Goal: Task Accomplishment & Management: Manage account settings

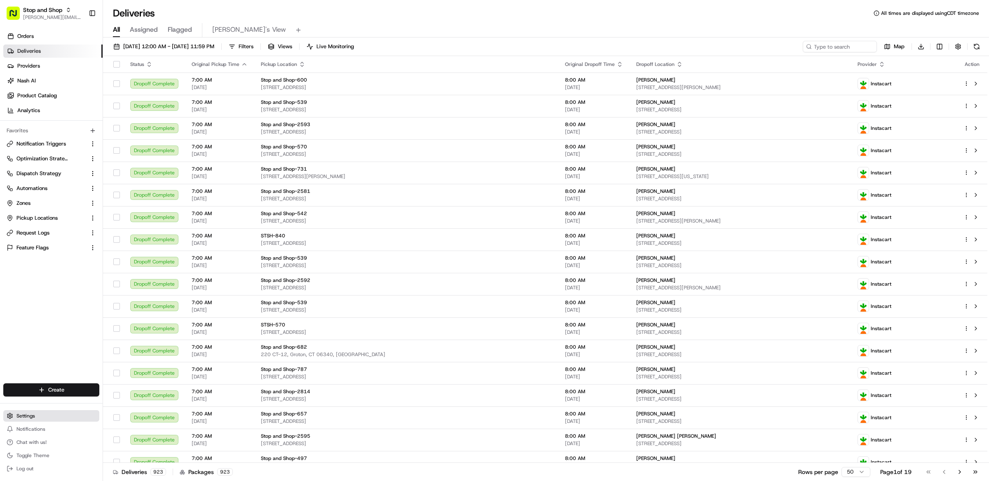
click at [40, 412] on button "Settings" at bounding box center [51, 416] width 96 height 12
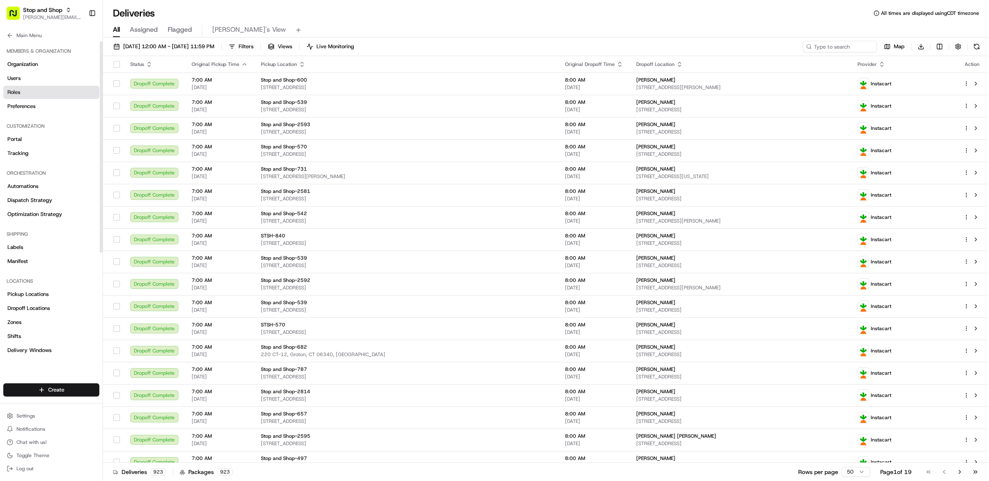
click at [32, 89] on link "Roles" at bounding box center [51, 92] width 96 height 13
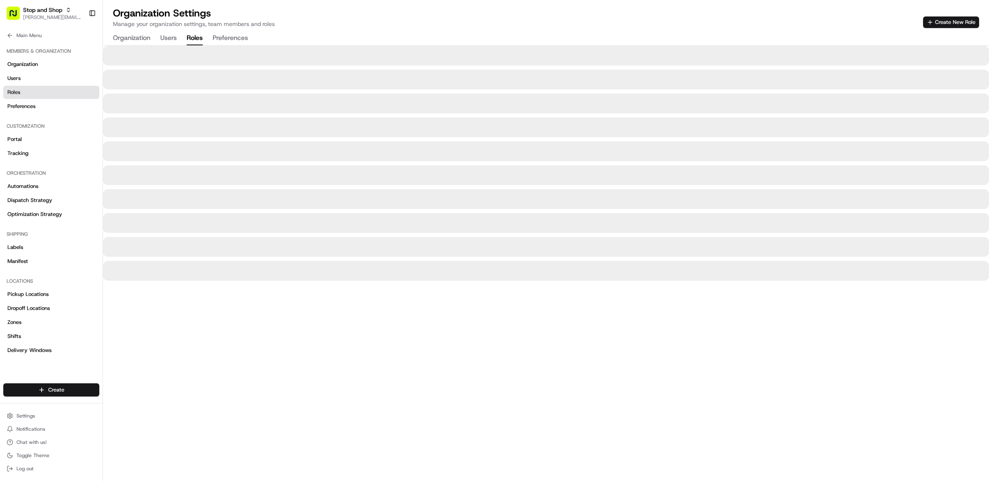
click at [449, 271] on div at bounding box center [546, 271] width 886 height 20
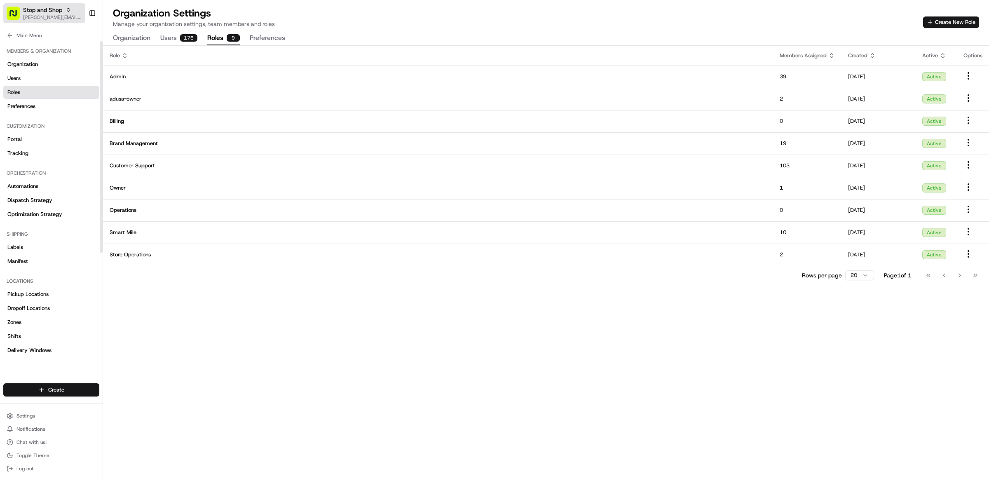
click at [49, 14] on span "[PERSON_NAME][EMAIL_ADDRESS][DOMAIN_NAME]" at bounding box center [52, 17] width 59 height 7
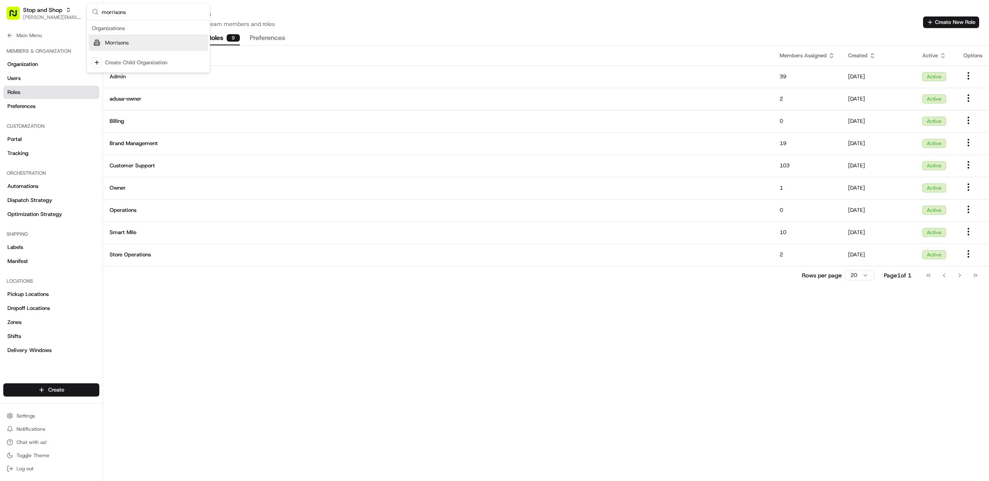
type input "morrisons"
click at [131, 44] on div "Morrisons" at bounding box center [149, 43] width 120 height 16
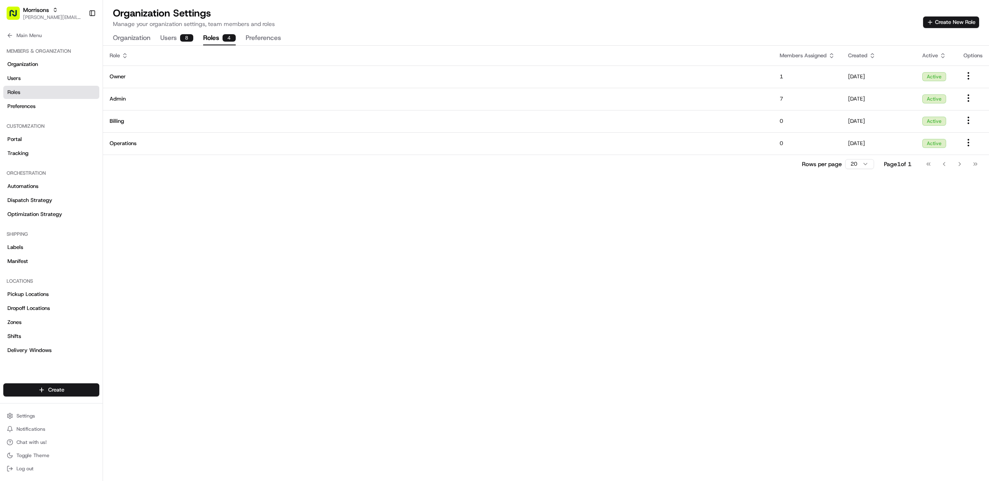
click at [364, 208] on div "Role Members Assigned Created Active Options Owner 1 [DATE] Active Admin 7 [DAT…" at bounding box center [546, 263] width 886 height 435
click at [451, 195] on div "Role Members Assigned Created Active Options Owner 1 [DATE] Active Admin 7 [DAT…" at bounding box center [546, 263] width 886 height 435
click at [532, 209] on div "Role Members Assigned Created Active Options Owner 1 [DATE] Active Admin 7 [DAT…" at bounding box center [546, 263] width 886 height 435
click at [505, 47] on th "Role" at bounding box center [438, 56] width 670 height 20
click at [948, 26] on button "Create New Role" at bounding box center [951, 22] width 56 height 12
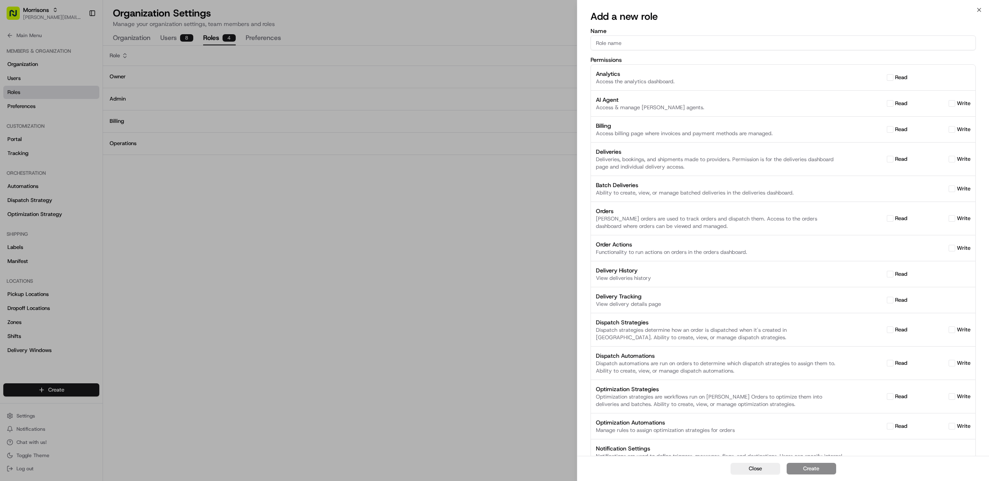
drag, startPoint x: 300, startPoint y: 177, endPoint x: 295, endPoint y: 172, distance: 7.3
click at [298, 175] on div at bounding box center [494, 240] width 989 height 481
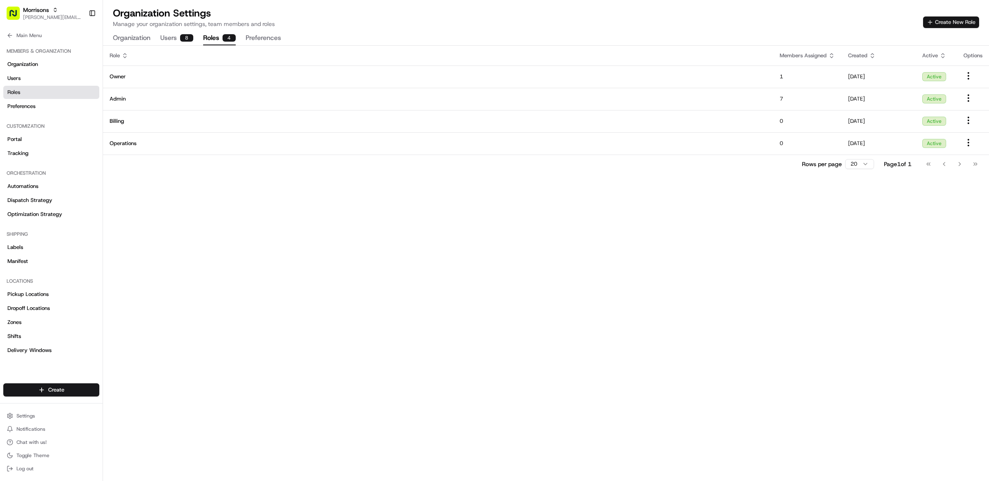
click at [935, 18] on button "Create New Role" at bounding box center [951, 22] width 56 height 12
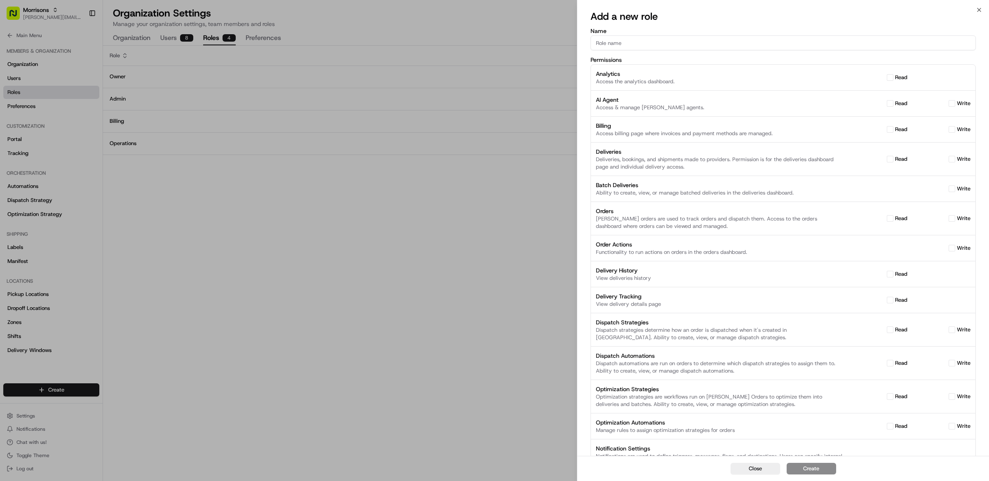
click at [691, 44] on input "Name" at bounding box center [783, 42] width 385 height 15
type input "Central Operations"
click at [919, 83] on div "Analytics Access the analytics dashboard. read" at bounding box center [783, 78] width 375 height 16
click at [888, 78] on button "read" at bounding box center [890, 77] width 7 height 7
checkbox input "true"
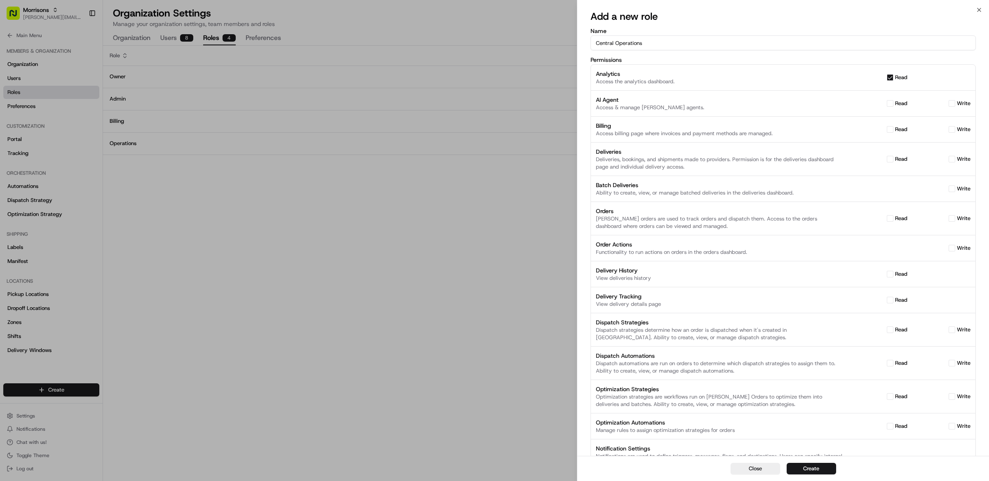
click at [890, 159] on button "read" at bounding box center [890, 159] width 7 height 7
checkbox input "true"
click at [953, 158] on button "write" at bounding box center [952, 159] width 7 height 7
checkbox input "true"
click at [898, 216] on label "read" at bounding box center [901, 218] width 12 height 7
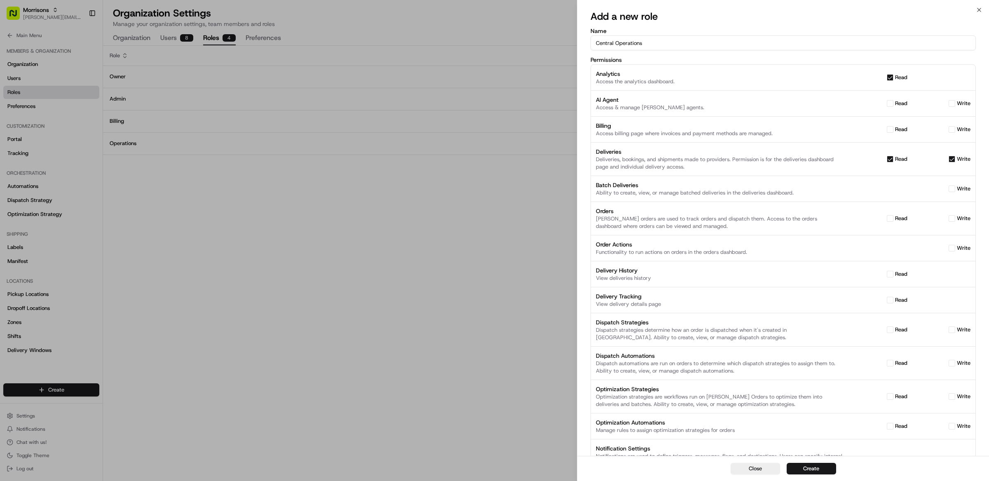
click at [893, 216] on button "read" at bounding box center [890, 218] width 7 height 7
checkbox input "true"
click at [966, 217] on label "write" at bounding box center [964, 218] width 14 height 7
click at [955, 217] on button "write" at bounding box center [952, 218] width 7 height 7
checkbox input "true"
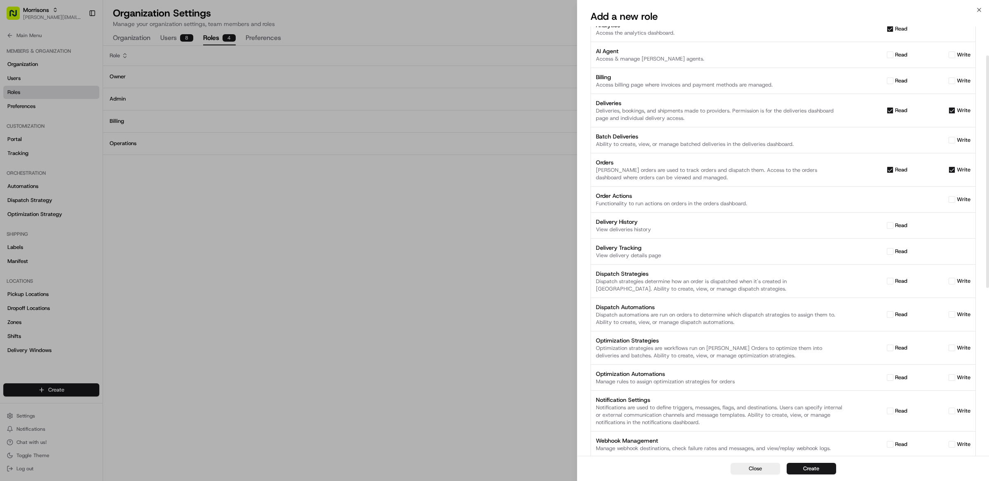
scroll to position [54, 0]
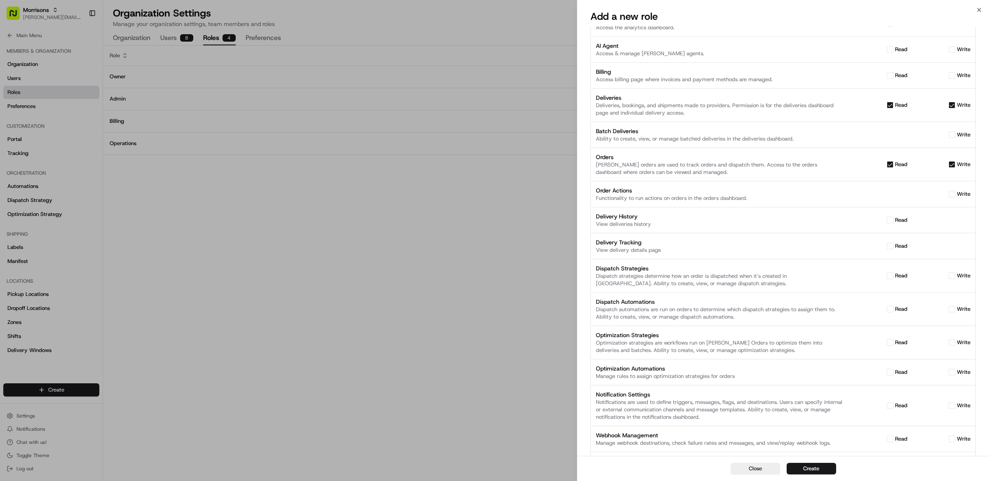
click at [955, 195] on div "write" at bounding box center [940, 193] width 61 height 7
click at [957, 195] on label "write" at bounding box center [964, 193] width 14 height 7
click at [955, 195] on button "write" at bounding box center [952, 194] width 7 height 7
checkbox input "true"
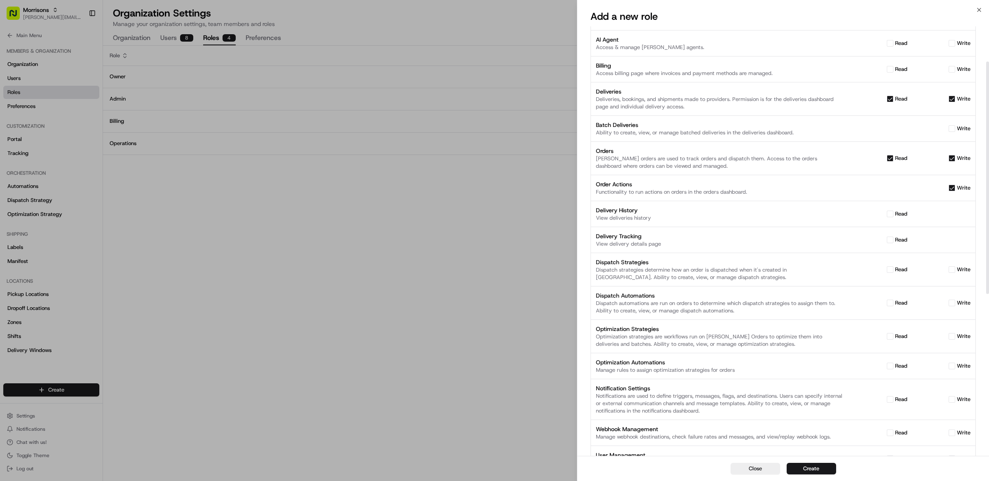
scroll to position [67, 0]
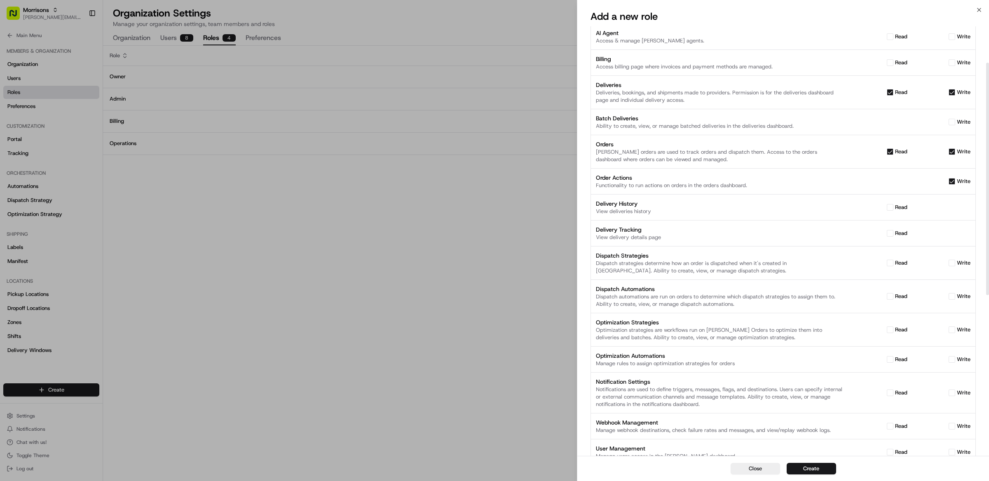
click at [895, 207] on label "read" at bounding box center [901, 207] width 12 height 7
click at [893, 207] on button "read" at bounding box center [890, 207] width 7 height 7
checkbox input "true"
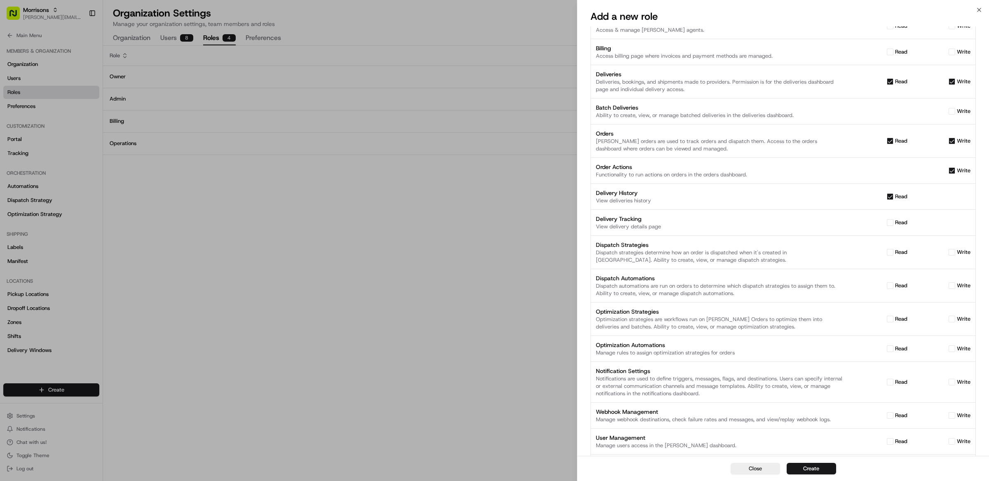
click at [889, 220] on button "read" at bounding box center [890, 222] width 7 height 7
checkbox input "true"
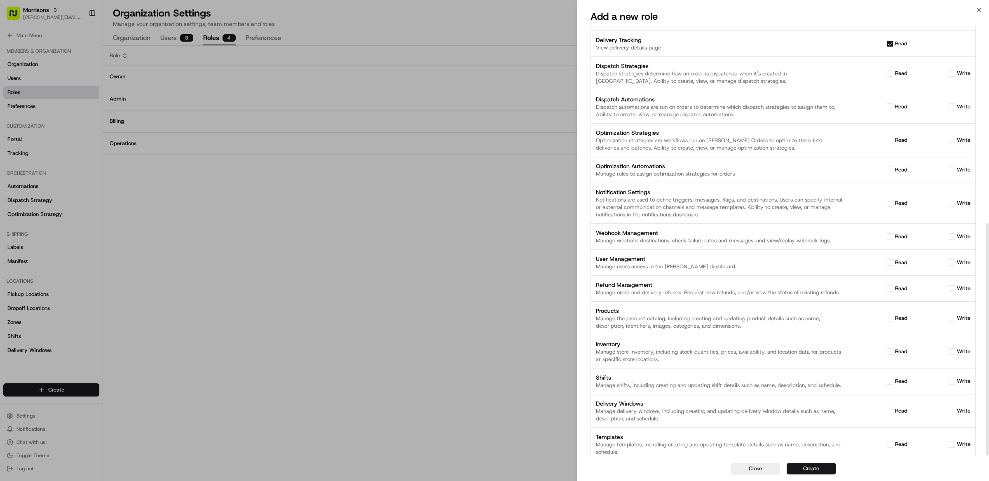
scroll to position [363, 0]
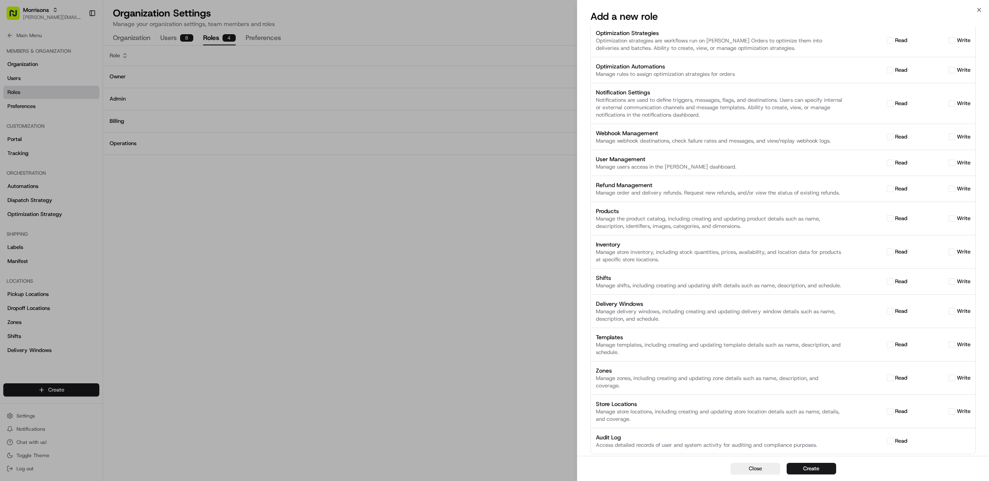
click at [889, 412] on button "read" at bounding box center [890, 411] width 7 height 7
checkbox input "true"
click at [952, 413] on button "write" at bounding box center [952, 411] width 7 height 7
checkbox input "true"
click at [894, 185] on div "read" at bounding box center [877, 188] width 61 height 7
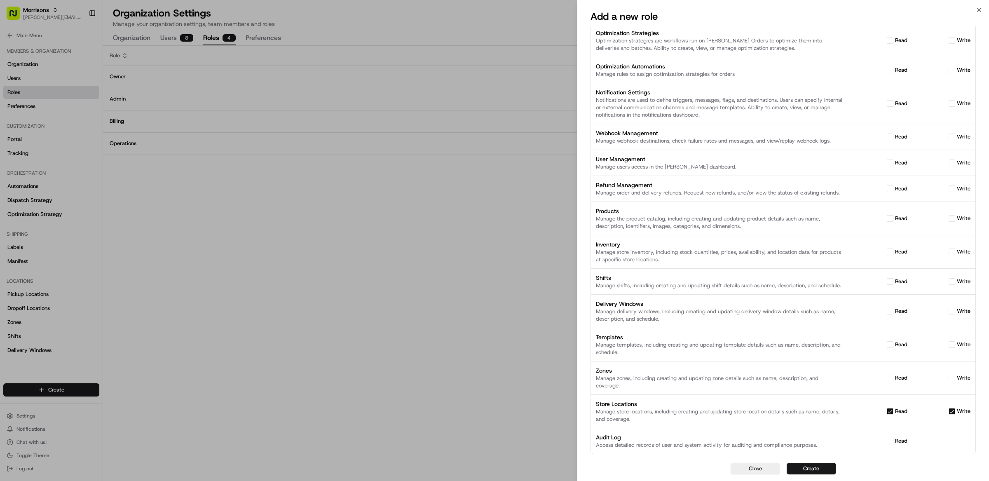
click at [891, 185] on button "read" at bounding box center [890, 188] width 7 height 7
checkbox input "true"
click at [962, 185] on label "write" at bounding box center [964, 188] width 14 height 7
click at [955, 185] on button "write" at bounding box center [952, 188] width 7 height 7
checkbox input "true"
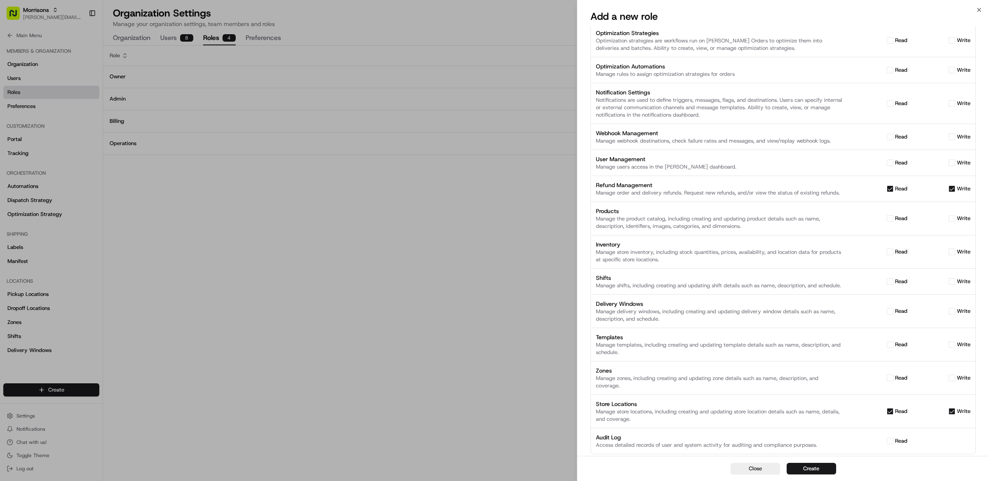
click at [954, 412] on button "write" at bounding box center [952, 411] width 7 height 7
checkbox input "false"
click at [820, 468] on button "Create" at bounding box center [811, 469] width 49 height 12
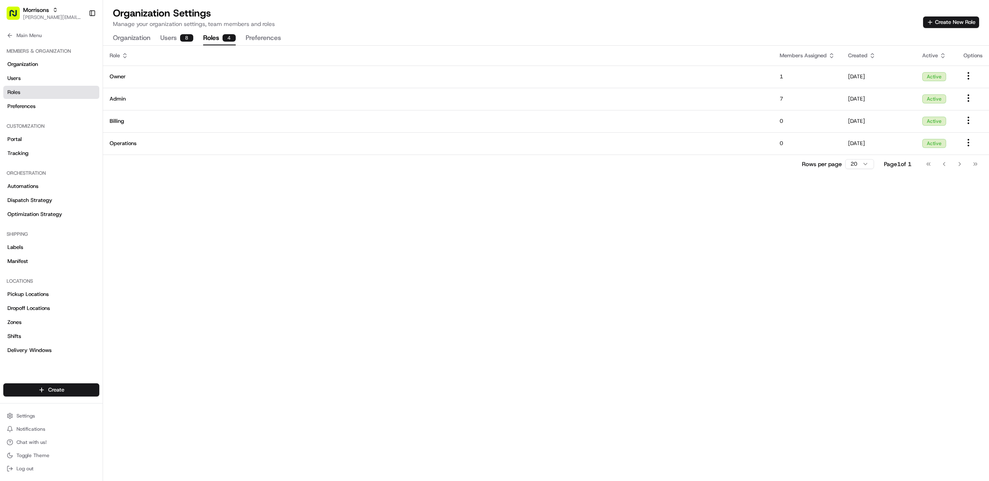
click at [520, 241] on div "Role Members Assigned Created Active Options Owner 1 [DATE] Active Admin 7 [DAT…" at bounding box center [546, 263] width 886 height 435
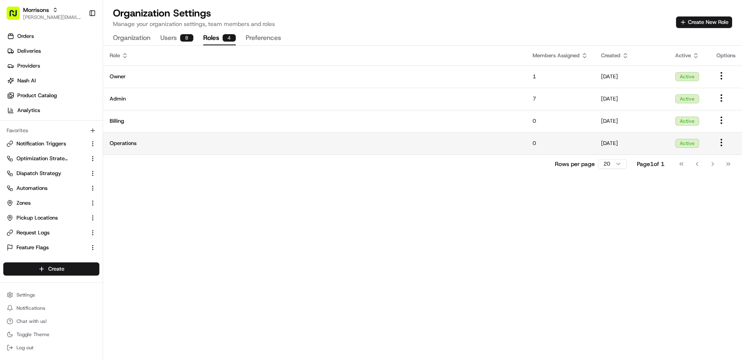
click at [253, 147] on span "Operations" at bounding box center [315, 143] width 410 height 7
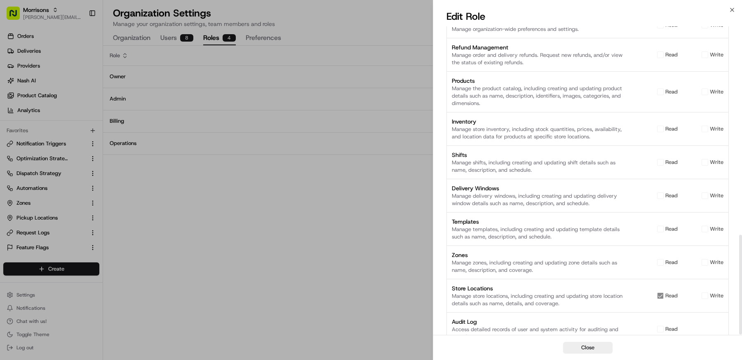
scroll to position [645, 0]
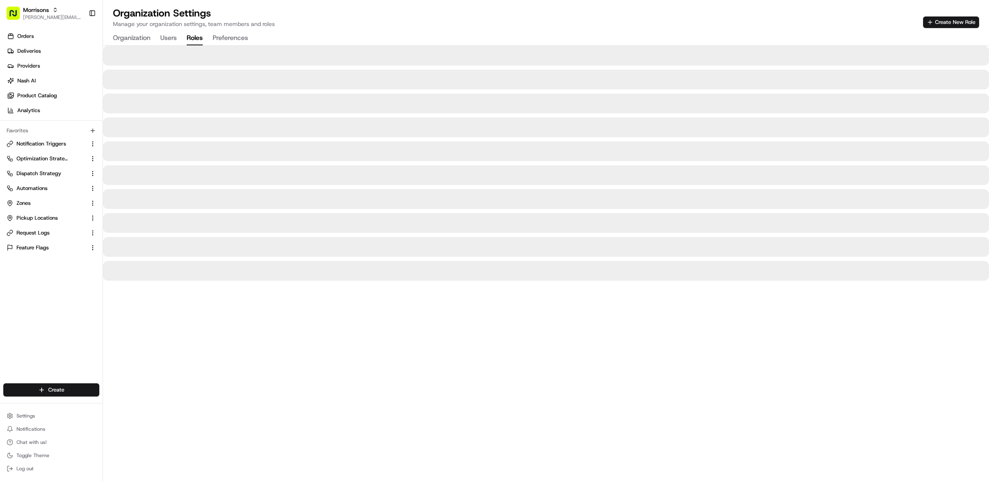
click at [498, 361] on div at bounding box center [546, 263] width 886 height 435
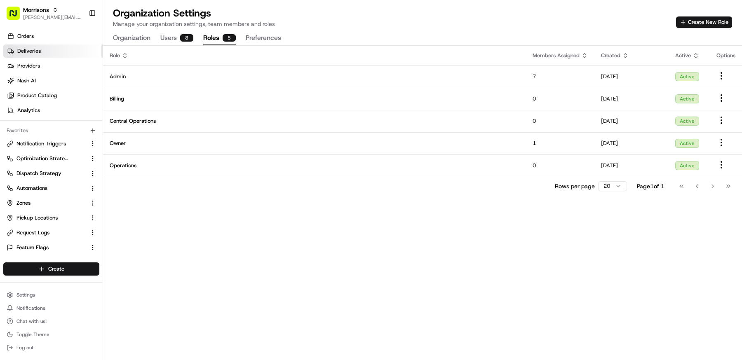
click at [37, 49] on span "Deliveries" at bounding box center [28, 50] width 23 height 7
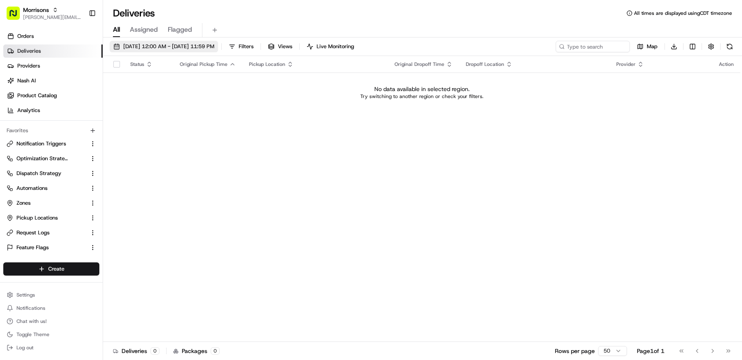
click at [191, 49] on span "[DATE] 12:00 AM - [DATE] 11:59 PM" at bounding box center [168, 46] width 91 height 7
